Goal: Find specific page/section: Find specific page/section

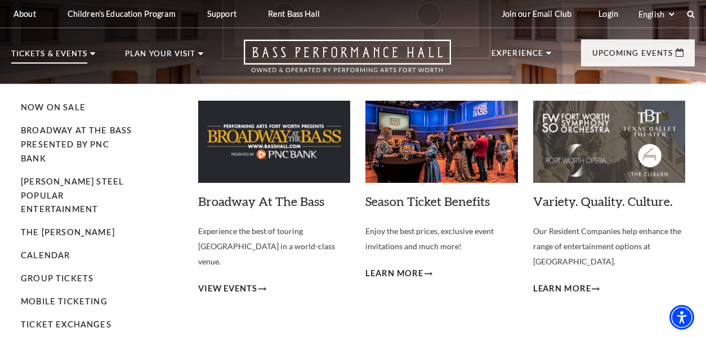
click at [76, 56] on p "Tickets & Events" at bounding box center [49, 57] width 76 height 14
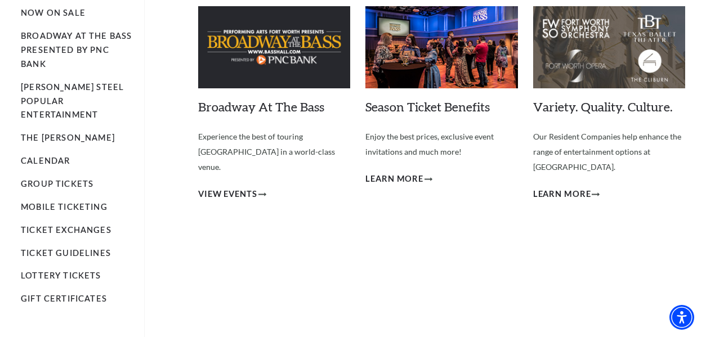
scroll to position [95, 0]
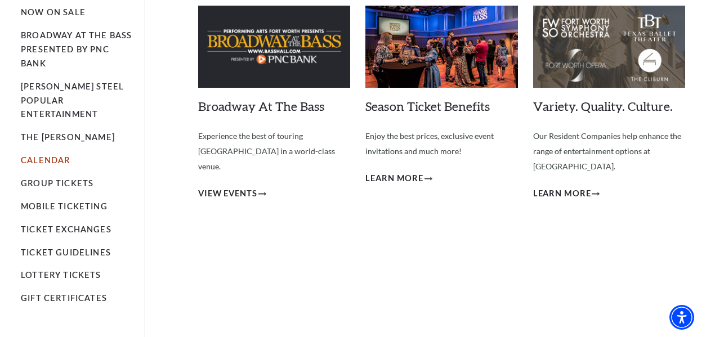
click at [48, 155] on link "Calendar" at bounding box center [45, 160] width 49 height 10
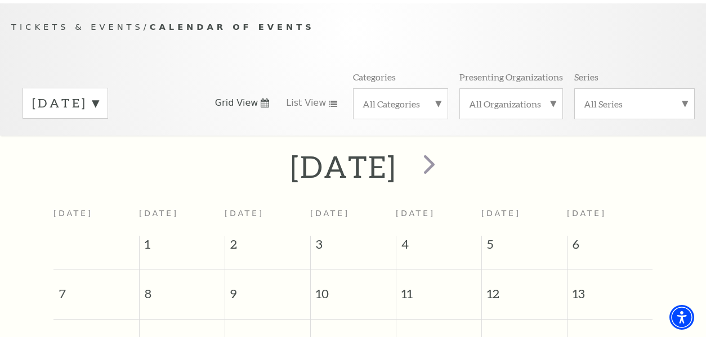
scroll to position [95, 0]
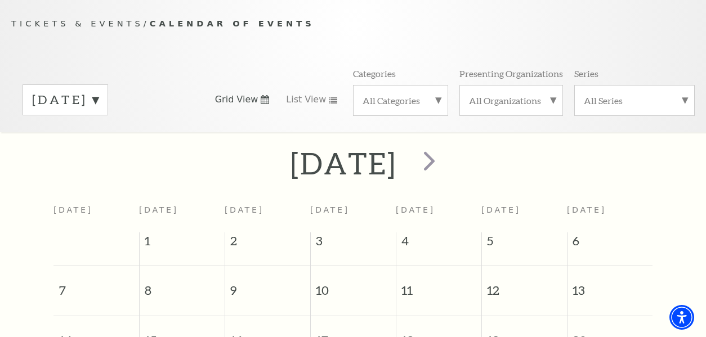
click at [99, 101] on label "[DATE]" at bounding box center [65, 99] width 66 height 17
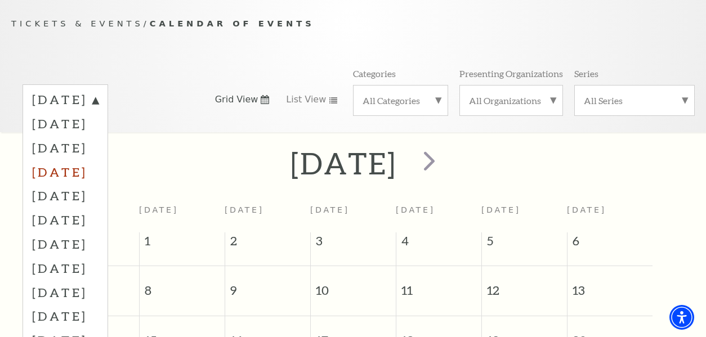
click at [99, 171] on label "[DATE]" at bounding box center [65, 172] width 66 height 24
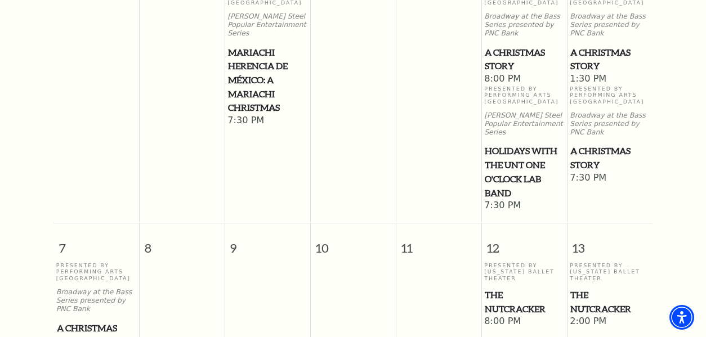
scroll to position [368, 0]
